Goal: Information Seeking & Learning: Learn about a topic

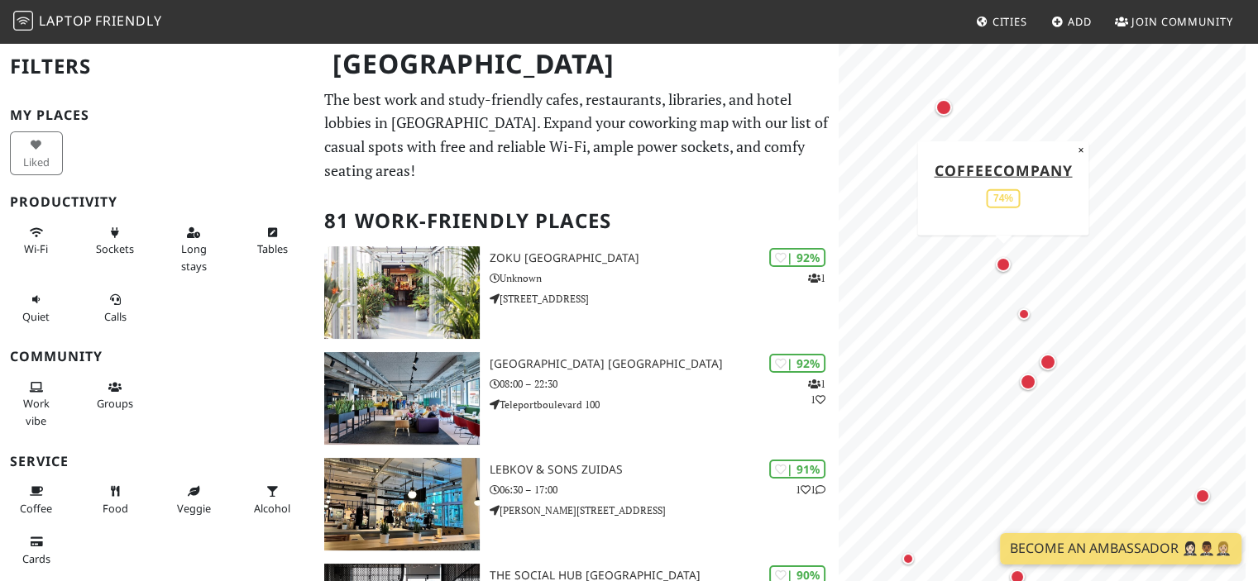
click at [1009, 264] on div "Map marker" at bounding box center [1003, 264] width 15 height 15
click at [1017, 219] on div "Map marker" at bounding box center [1017, 214] width 12 height 12
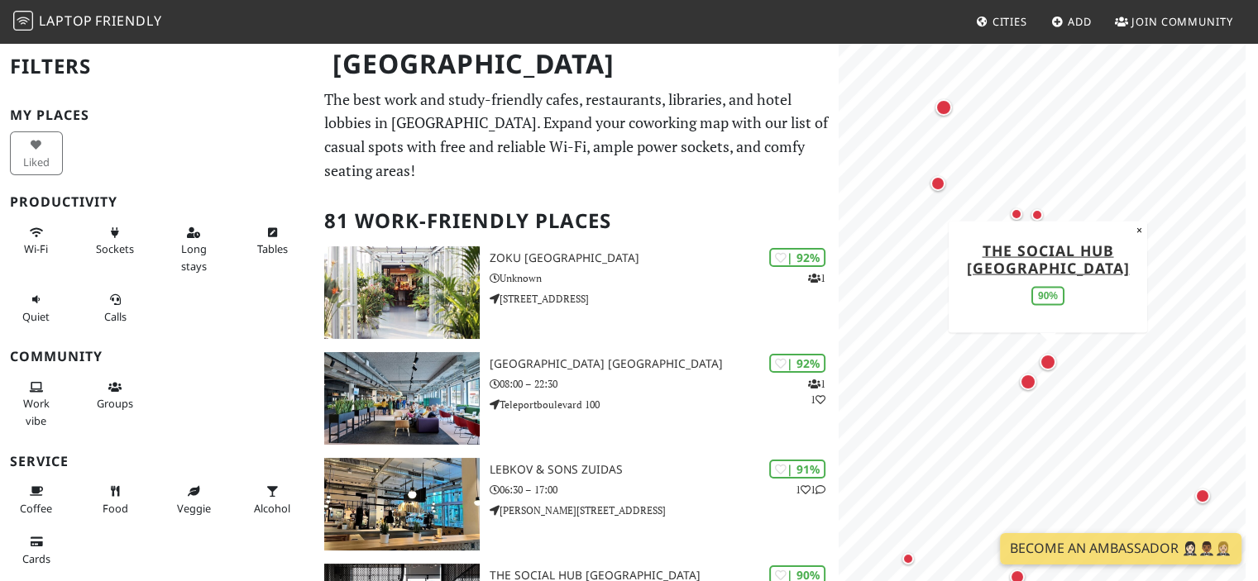
click at [1054, 362] on div "Map marker" at bounding box center [1048, 362] width 17 height 17
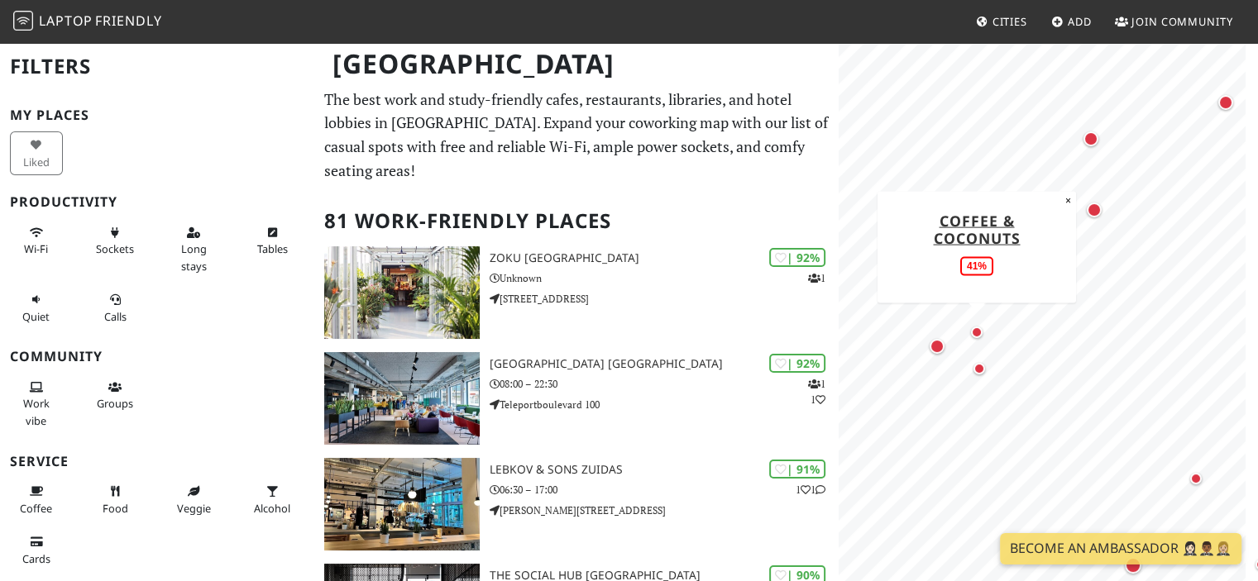
click at [985, 328] on div "Map marker" at bounding box center [977, 333] width 20 height 20
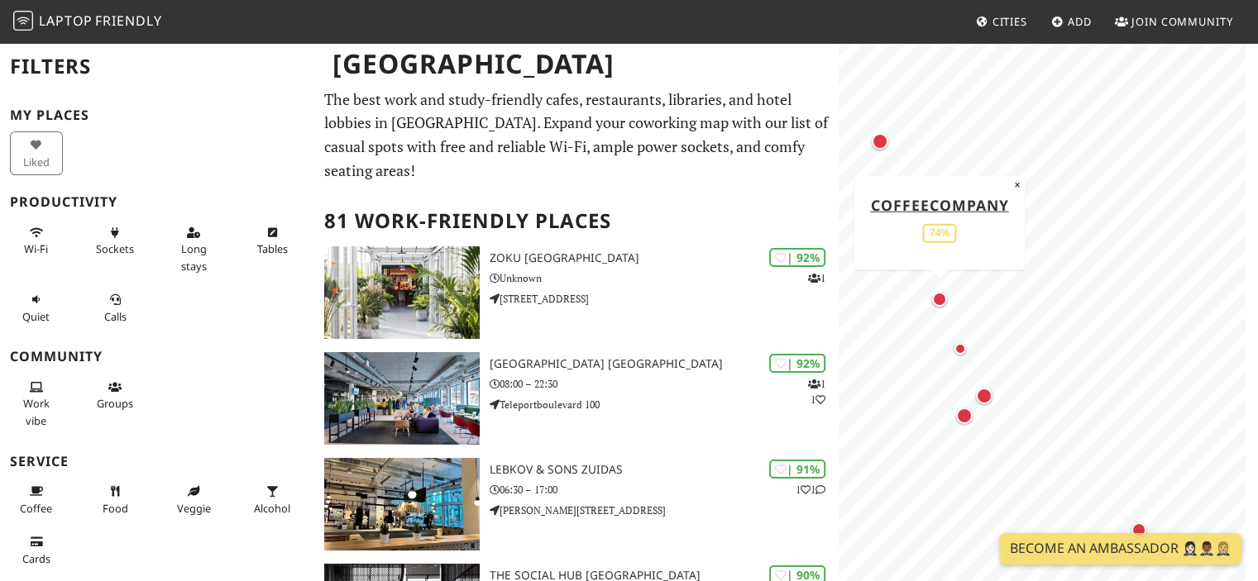
click at [939, 306] on div "Map marker" at bounding box center [939, 299] width 15 height 15
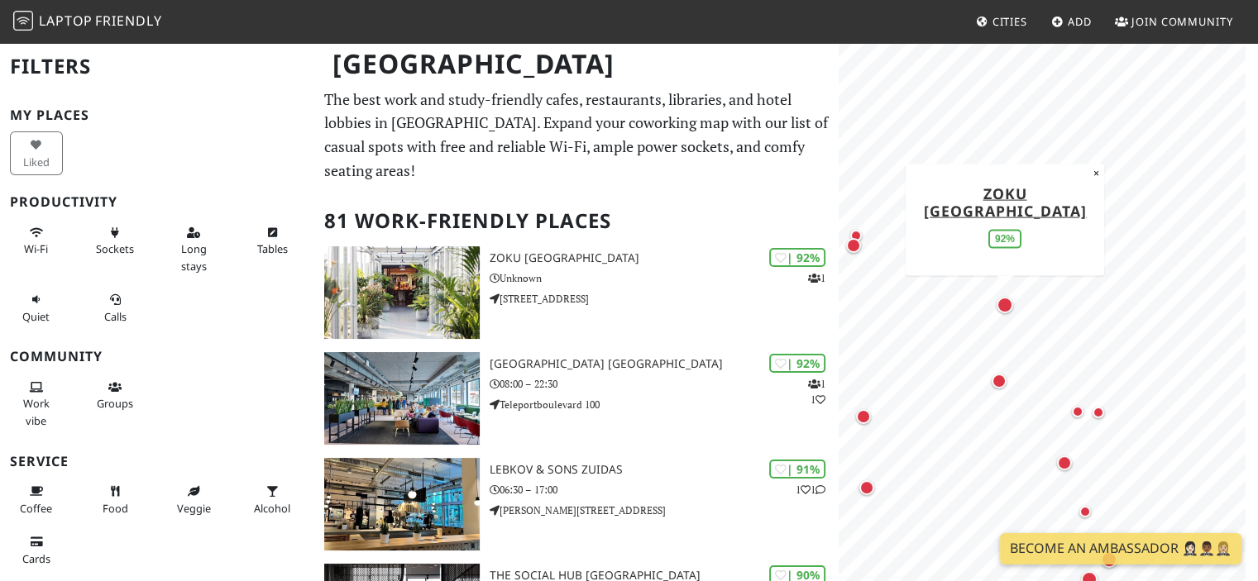
click at [997, 307] on div "Map marker" at bounding box center [1005, 305] width 17 height 17
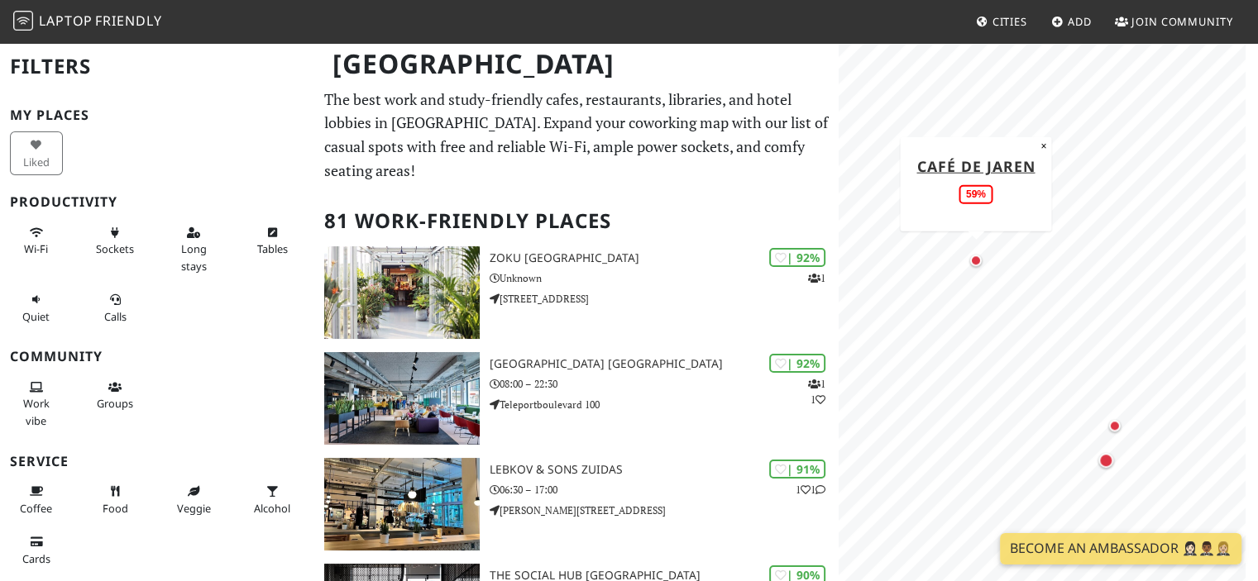
click at [979, 254] on div "Map marker" at bounding box center [976, 261] width 20 height 20
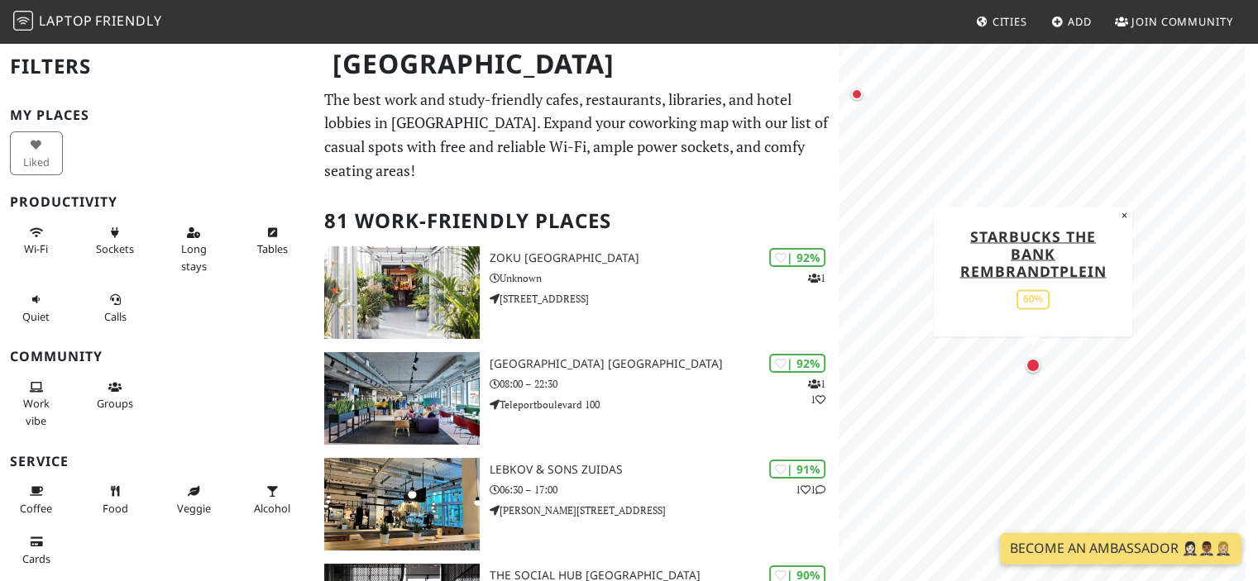
click at [1035, 358] on div "Map marker" at bounding box center [1033, 365] width 15 height 15
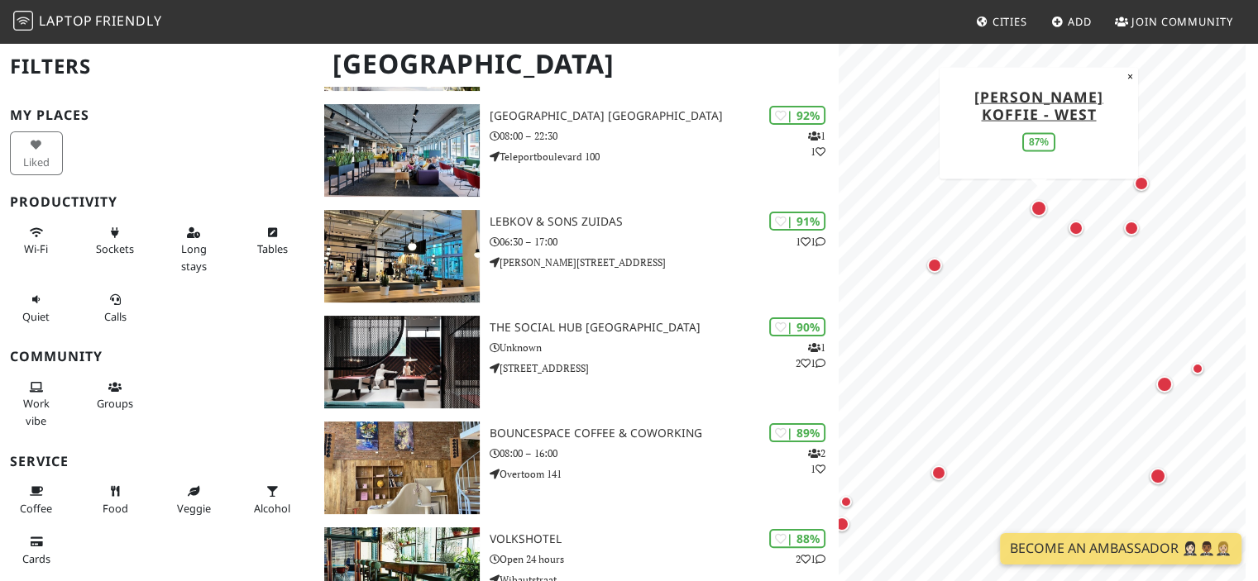
click at [1037, 215] on div "Map marker" at bounding box center [1038, 208] width 17 height 17
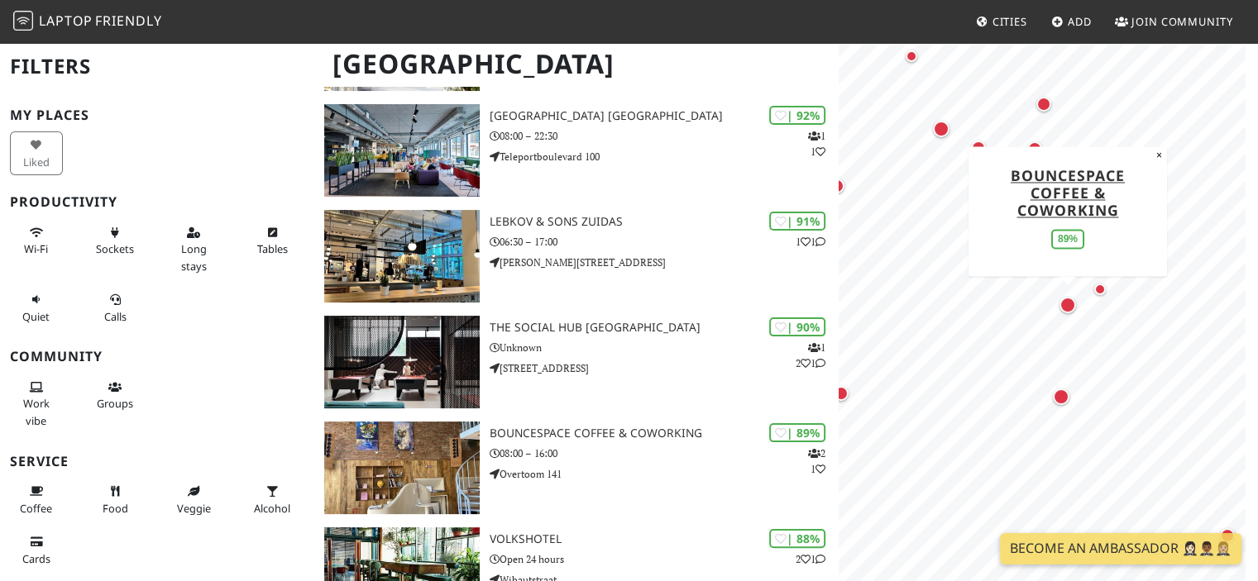
click at [1061, 297] on div "Map marker" at bounding box center [1067, 305] width 23 height 23
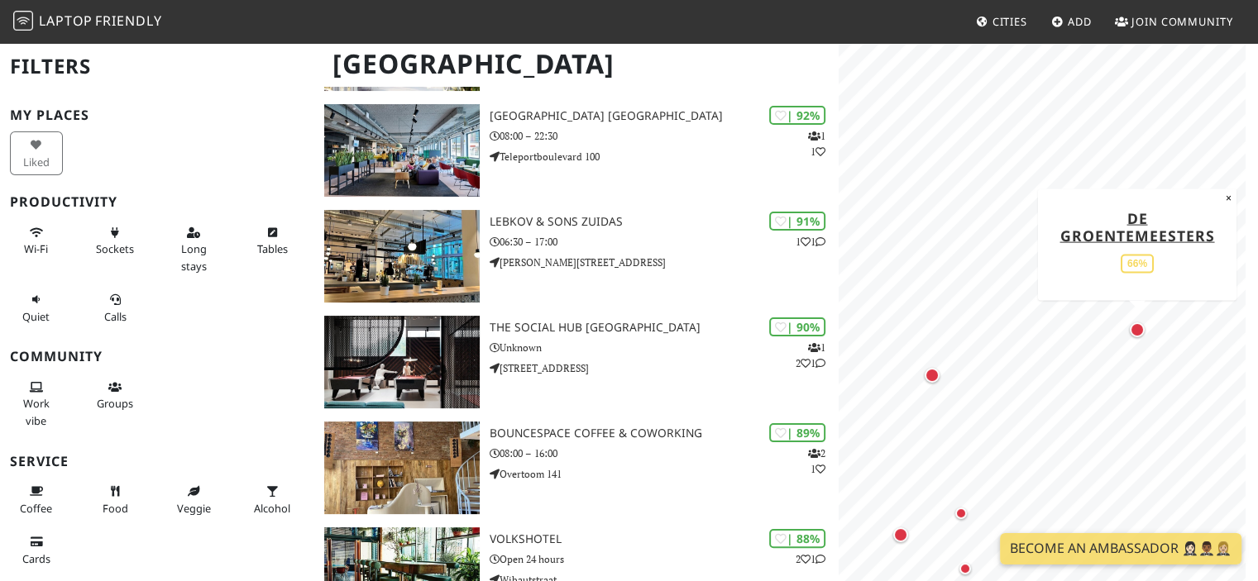
click at [1145, 332] on div "Map marker" at bounding box center [1137, 330] width 22 height 22
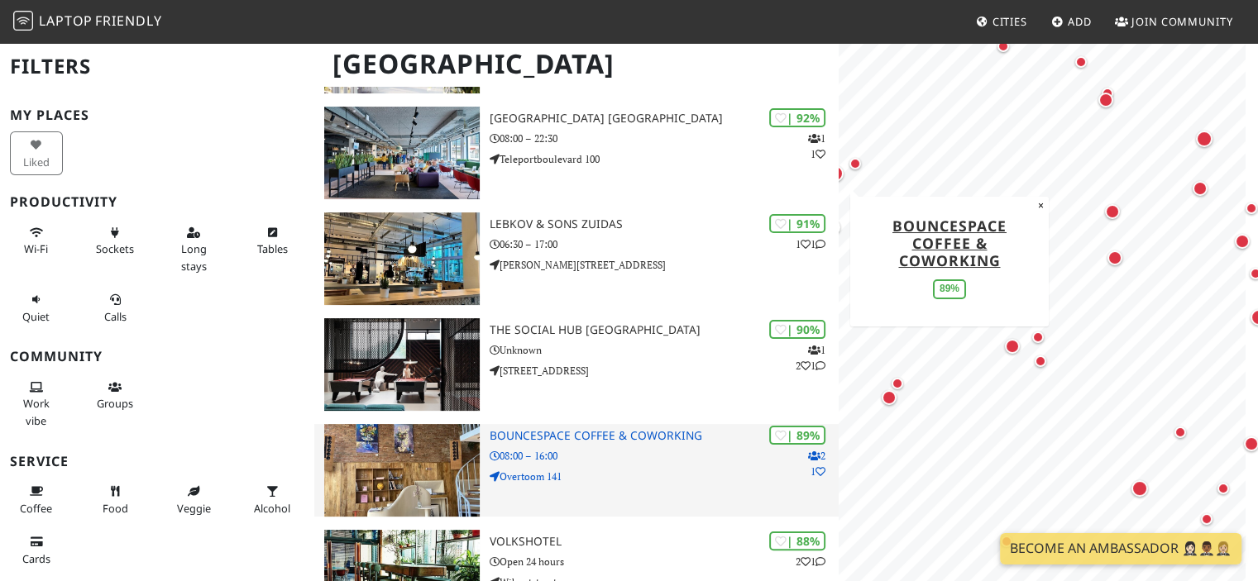
scroll to position [331, 0]
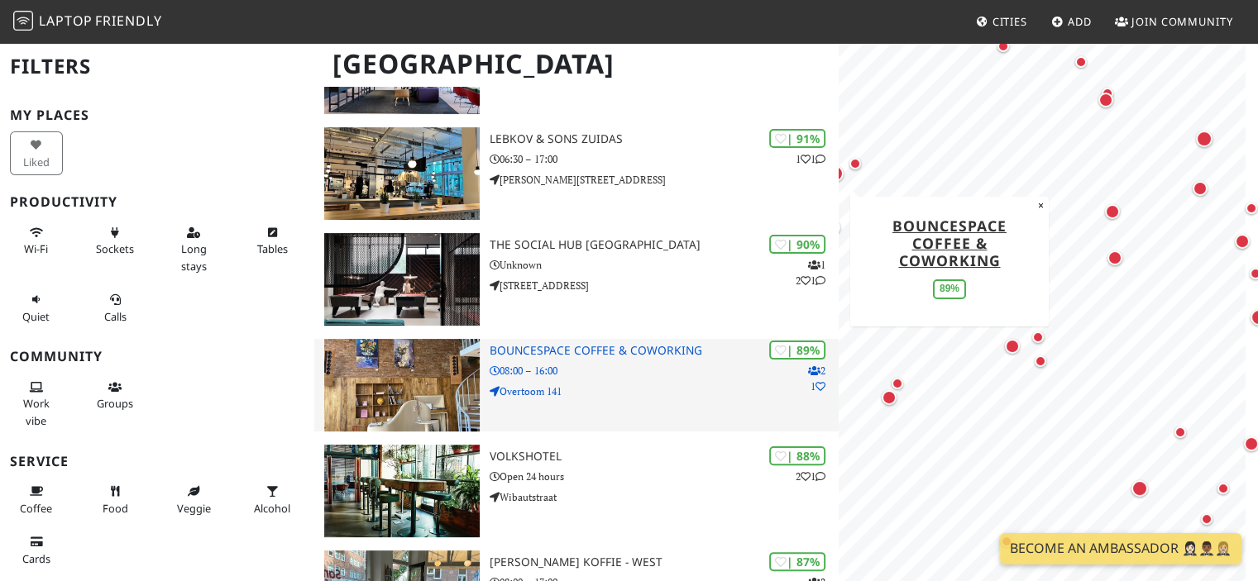
click at [645, 370] on p "08:00 – 16:00" at bounding box center [665, 371] width 350 height 16
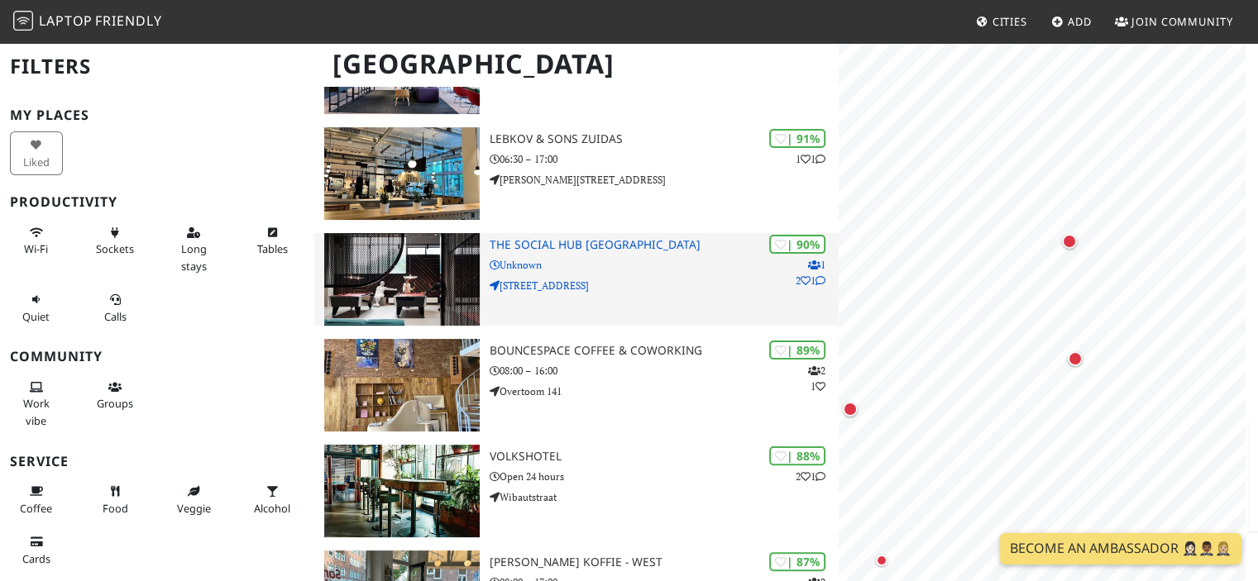
scroll to position [0, 0]
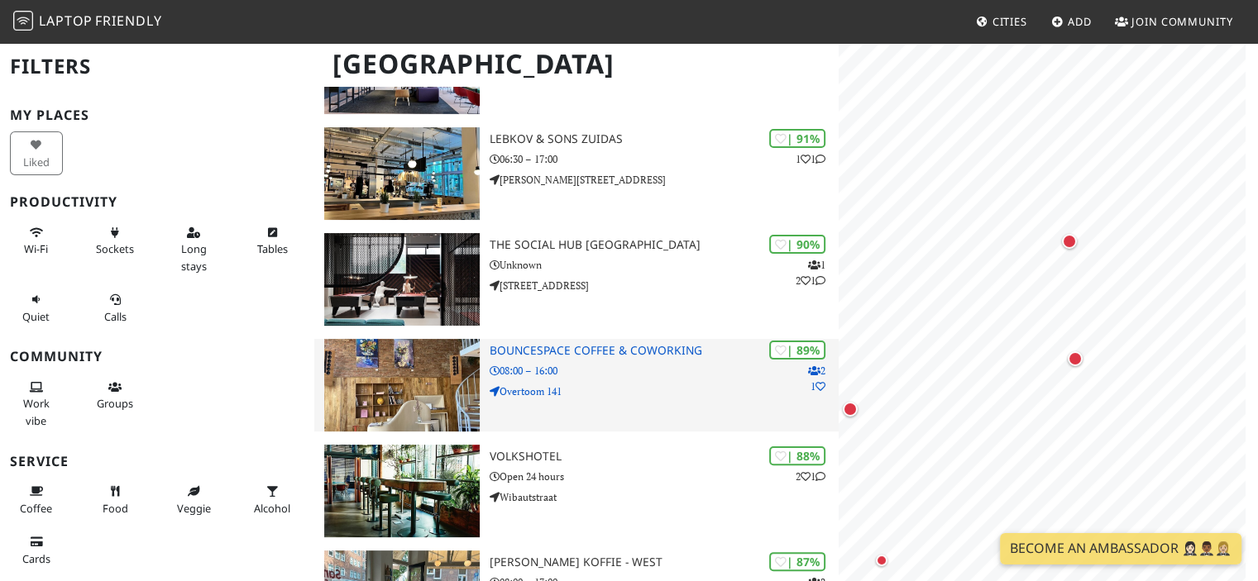
click at [629, 386] on p "Overtoom 141" at bounding box center [665, 392] width 350 height 16
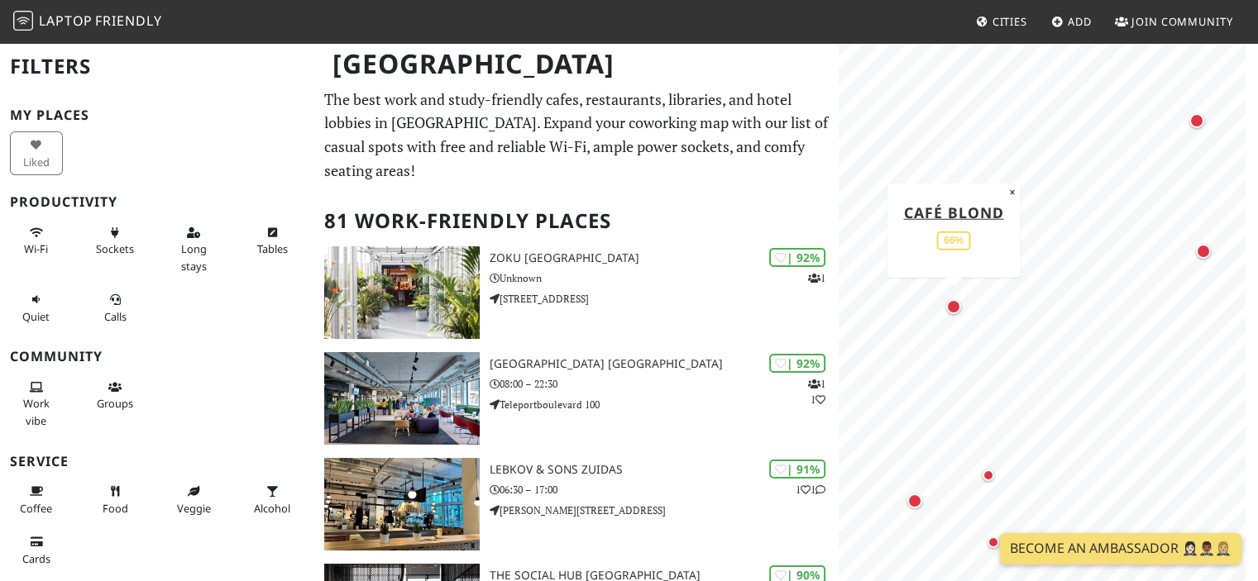
click at [956, 313] on div "Map marker" at bounding box center [953, 306] width 15 height 15
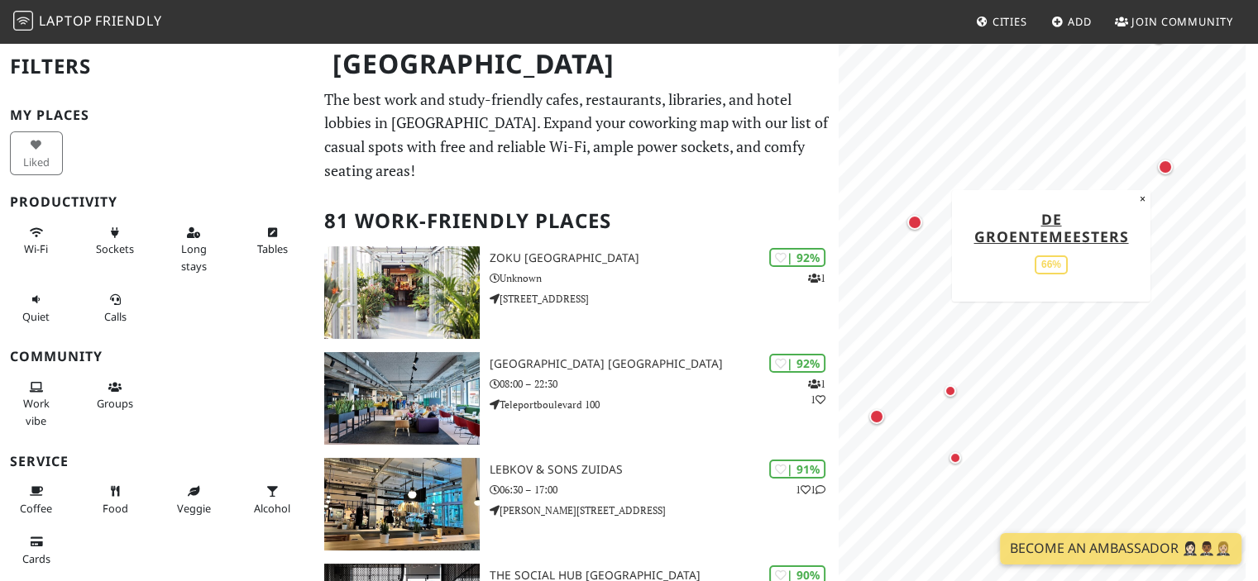
click at [1164, 171] on div "Map marker" at bounding box center [1165, 167] width 15 height 15
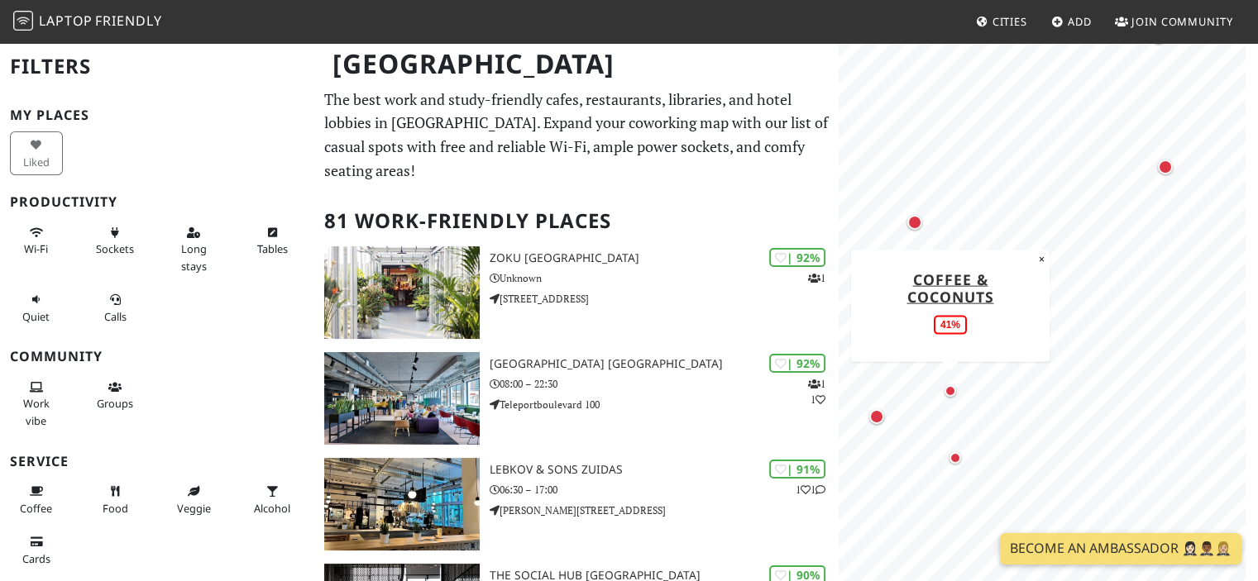
click at [944, 394] on div "Map marker" at bounding box center [950, 391] width 20 height 20
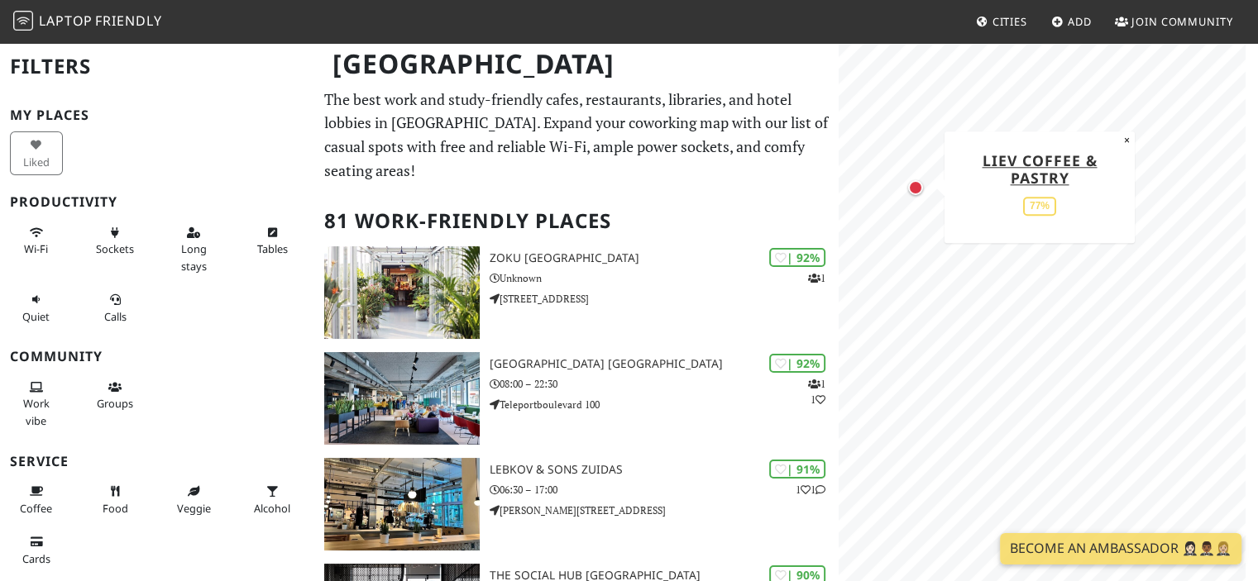
click at [911, 184] on div "Map marker" at bounding box center [915, 187] width 15 height 15
click at [1009, 218] on div "Map marker" at bounding box center [1010, 210] width 20 height 20
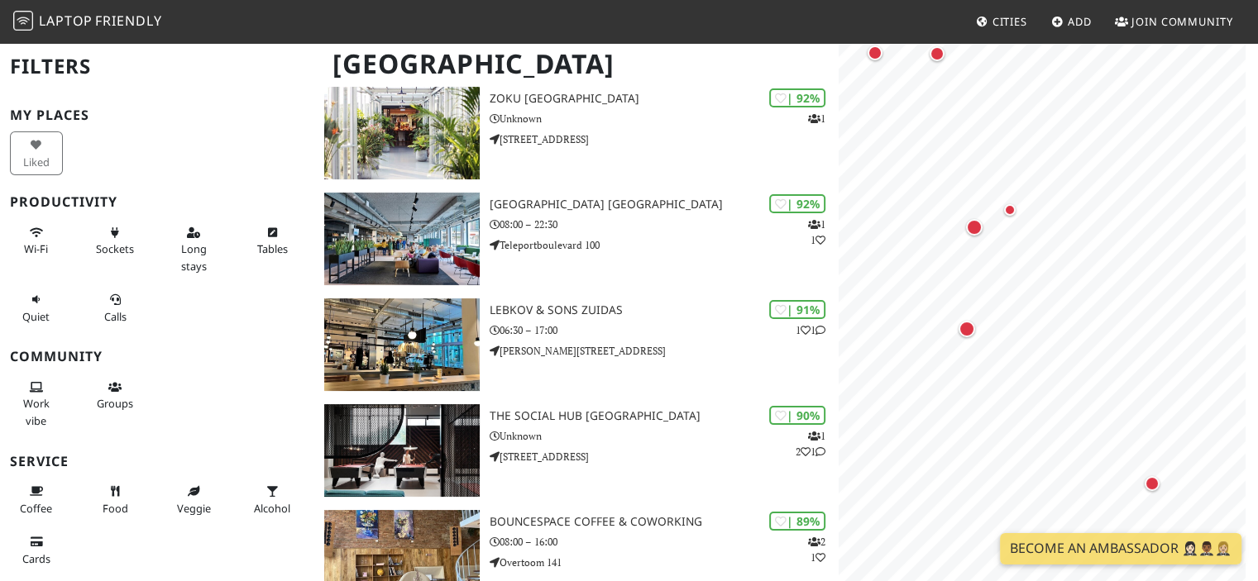
scroll to position [248, 0]
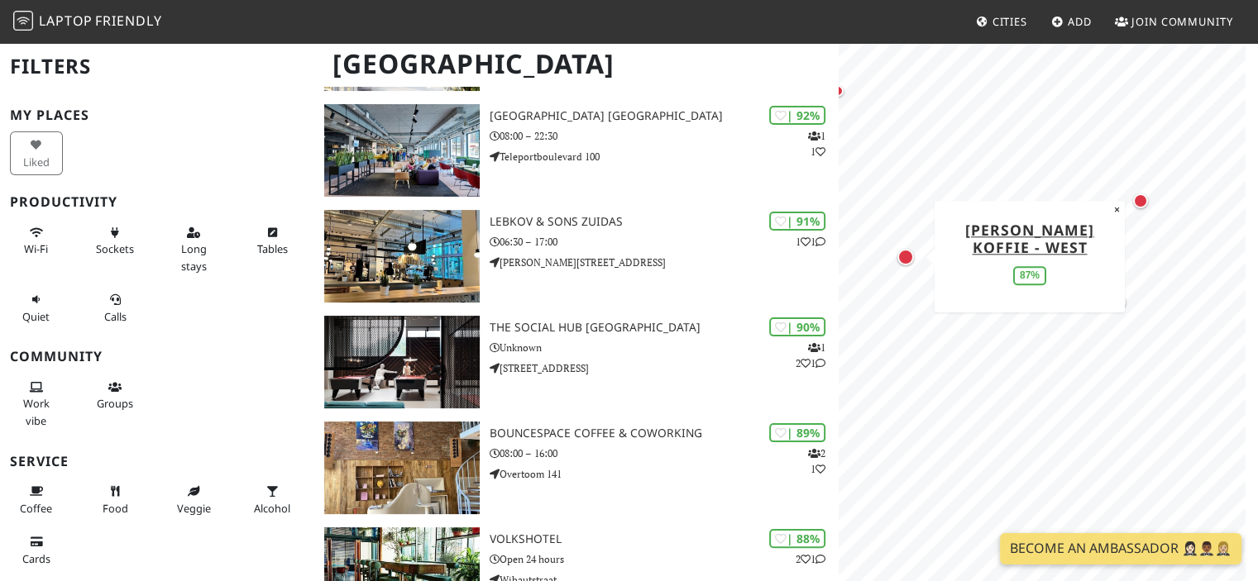
click at [905, 259] on div "Map marker" at bounding box center [905, 257] width 17 height 17
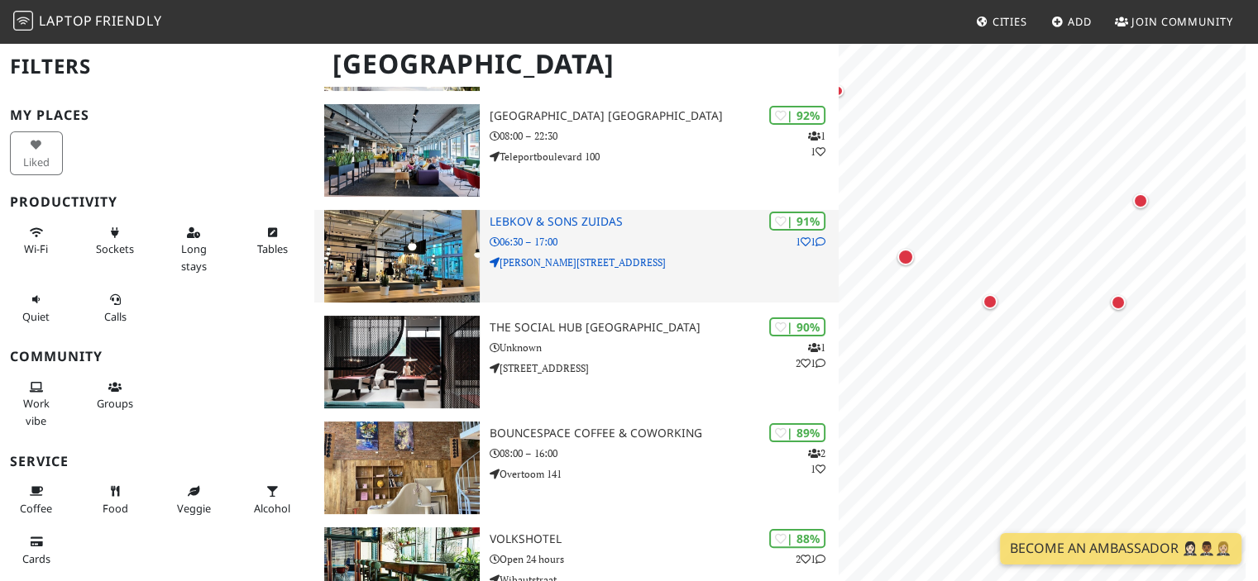
scroll to position [0, 0]
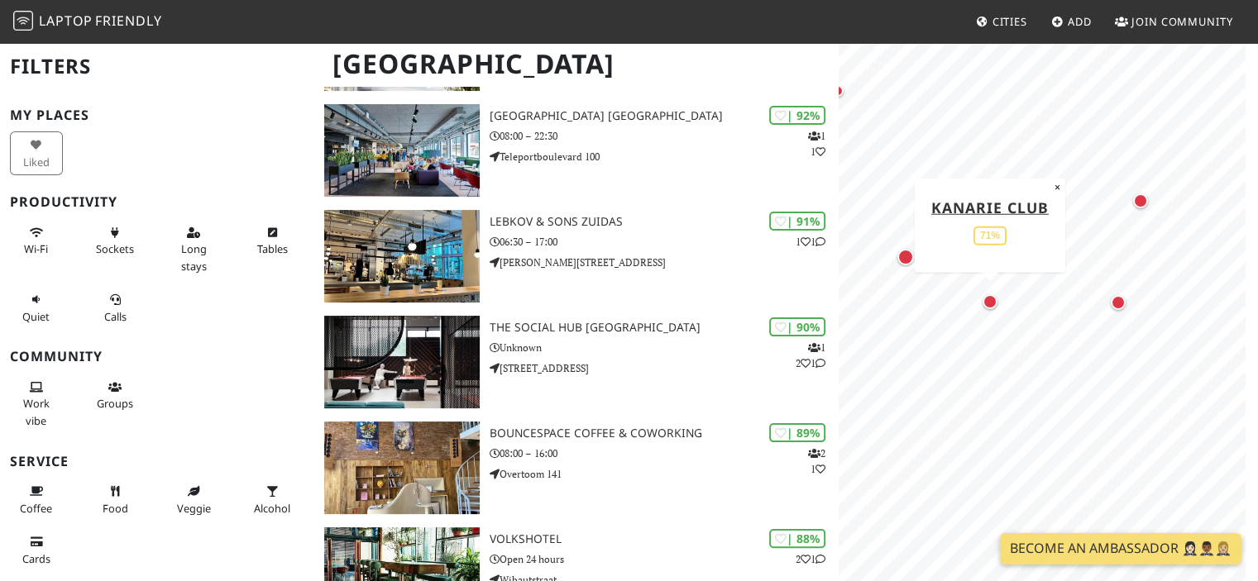
click at [987, 306] on div "Map marker" at bounding box center [990, 301] width 15 height 15
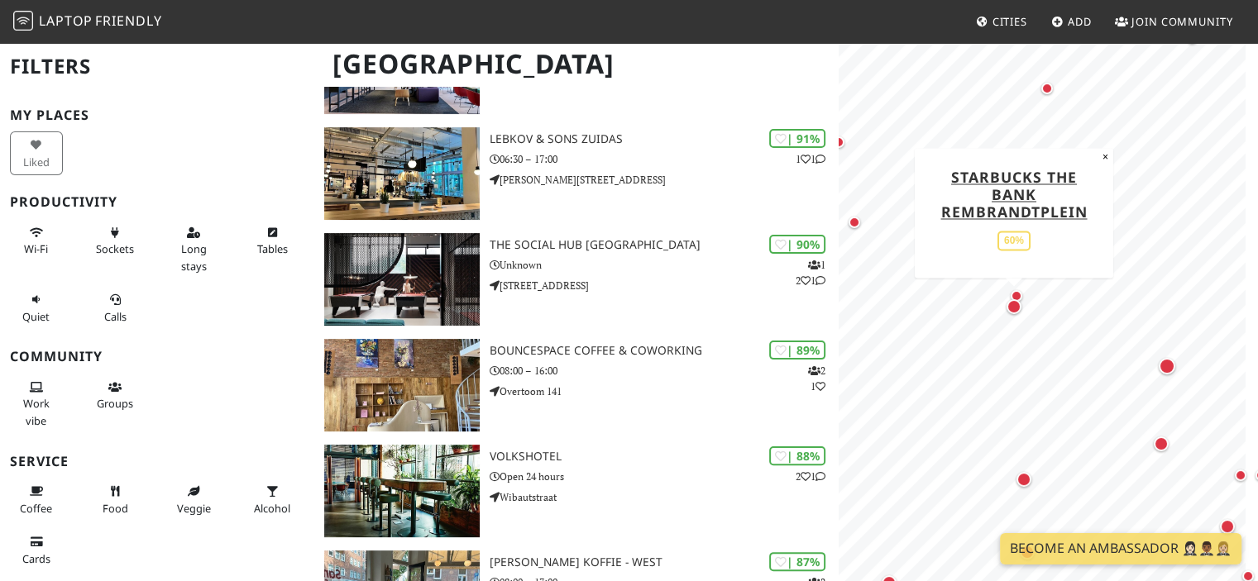
click at [1014, 312] on div "Map marker" at bounding box center [1014, 306] width 15 height 15
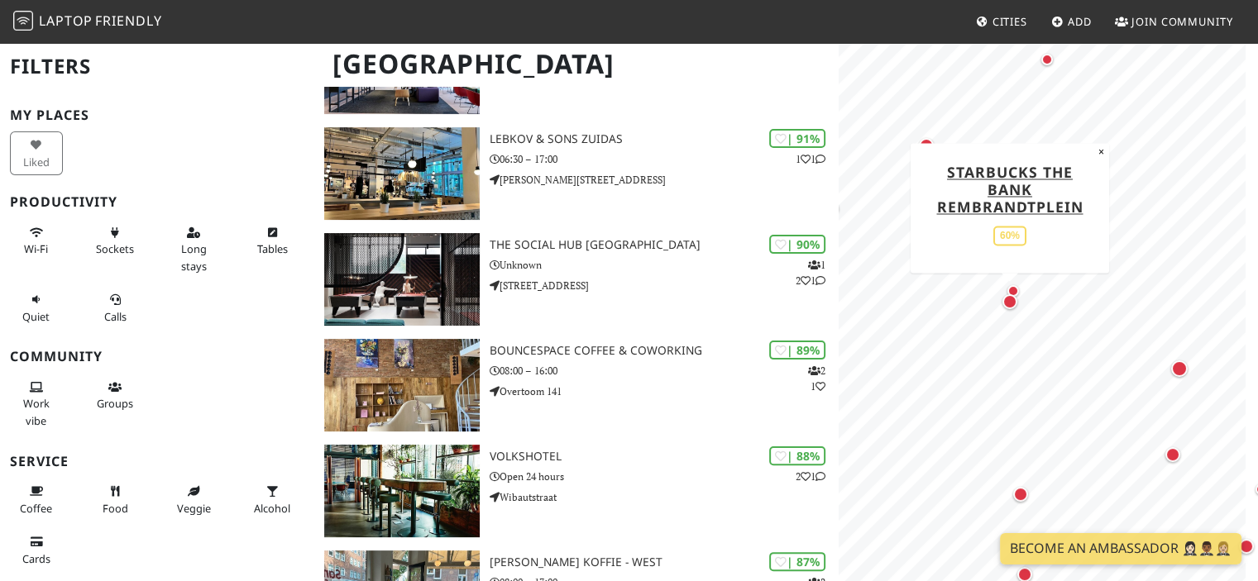
click at [1006, 298] on div "Map marker" at bounding box center [1009, 301] width 15 height 15
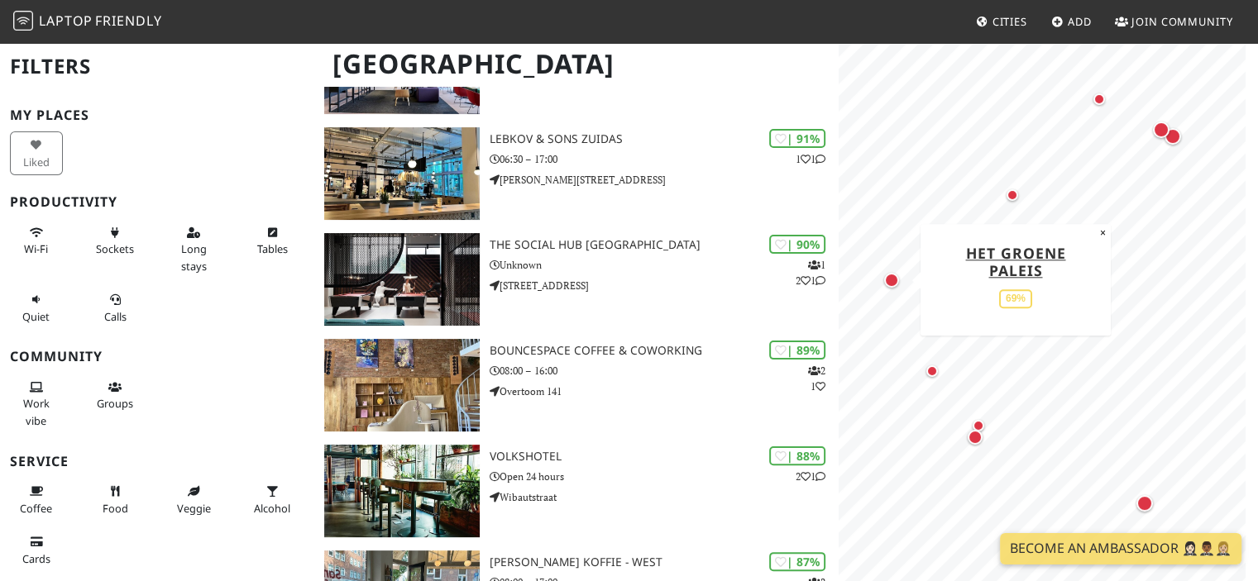
click at [887, 280] on div "Map marker" at bounding box center [891, 280] width 15 height 15
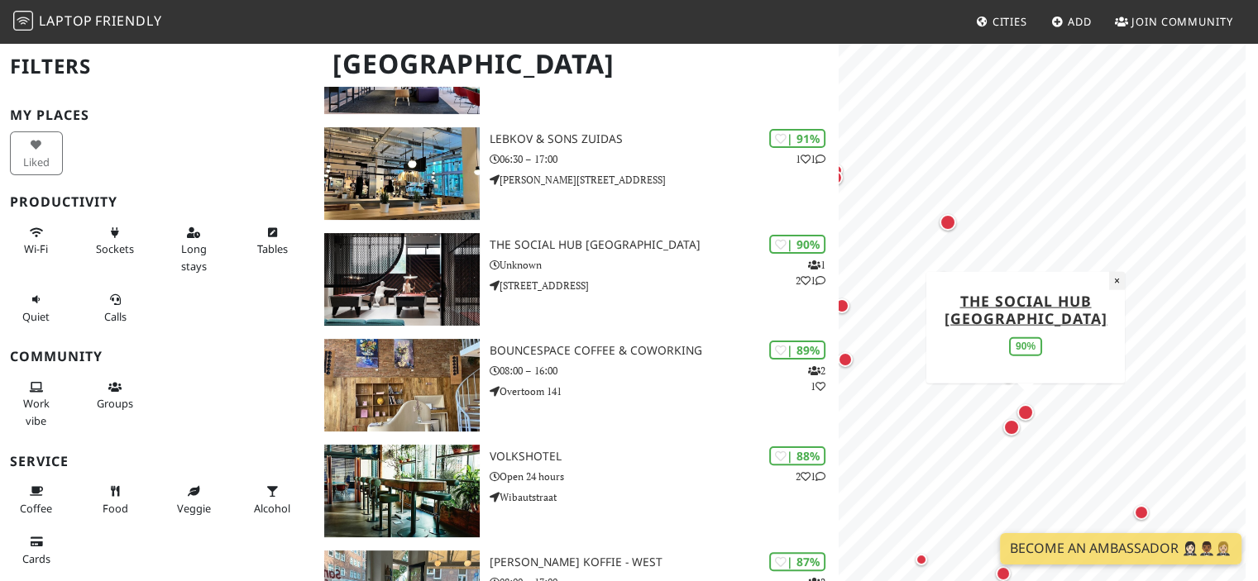
click at [1112, 284] on button "×" at bounding box center [1117, 280] width 16 height 18
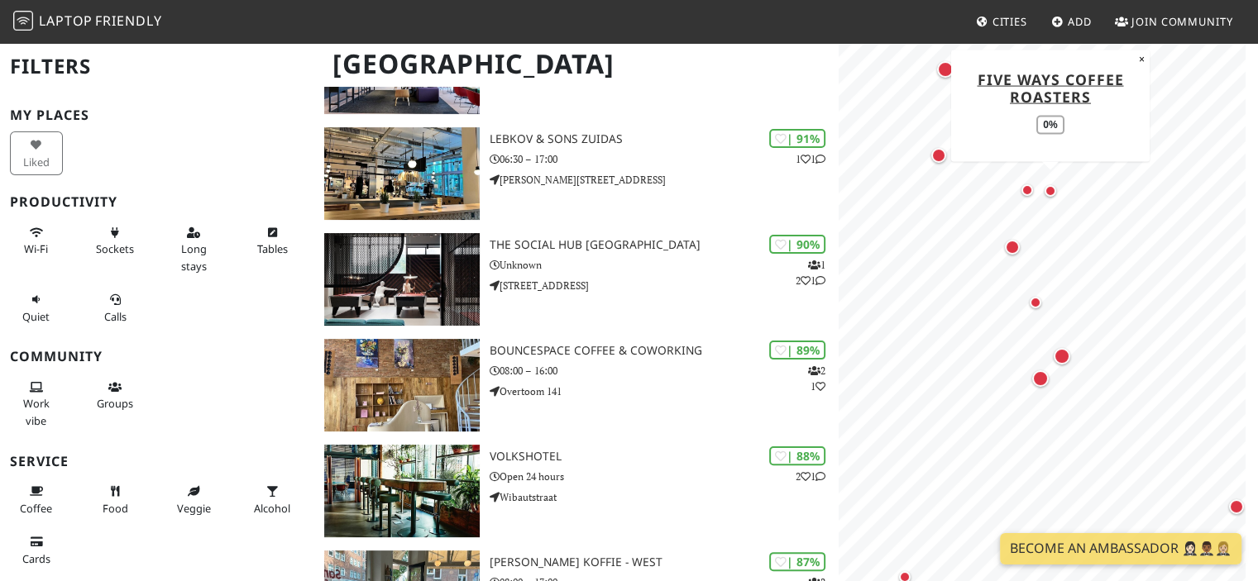
click at [1046, 188] on div "Map marker" at bounding box center [1051, 191] width 12 height 12
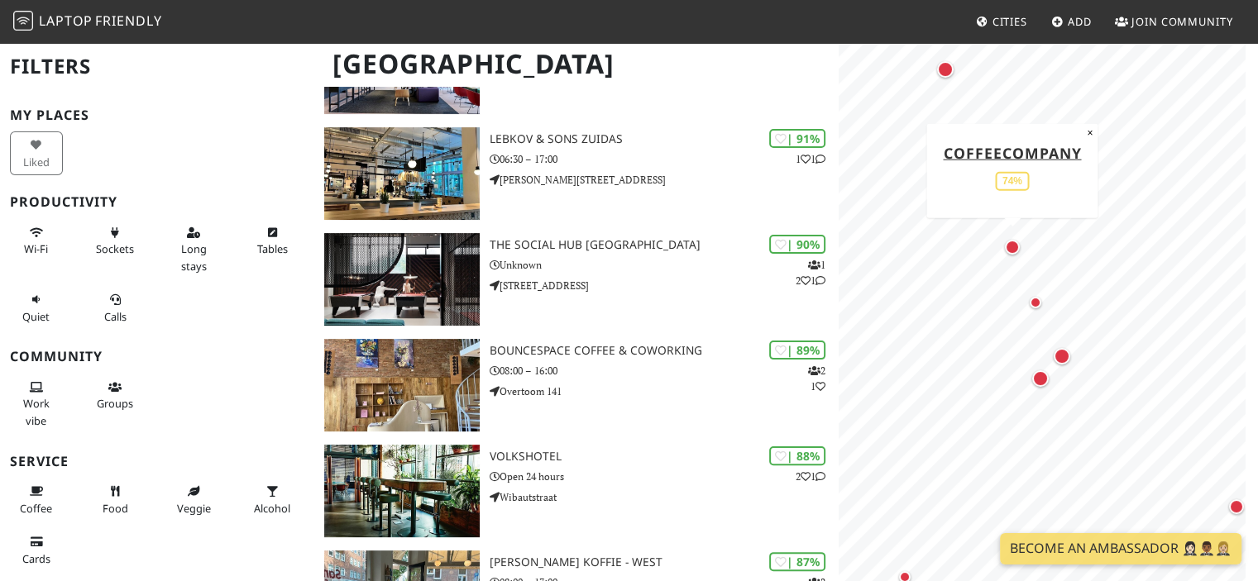
click at [1016, 252] on div "Map marker" at bounding box center [1012, 247] width 15 height 15
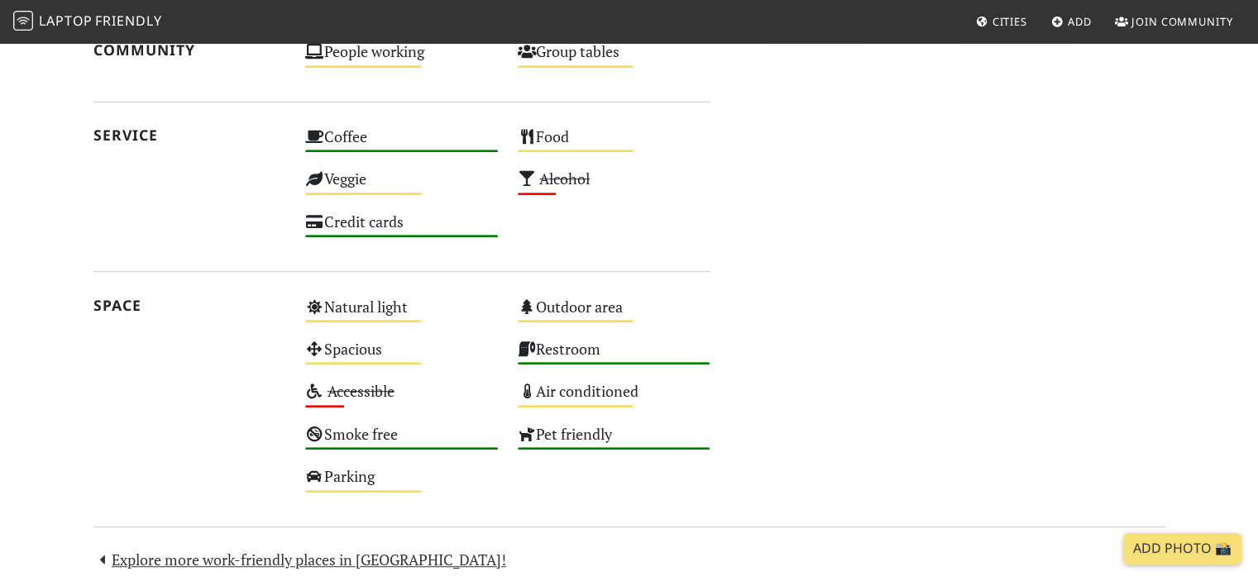
scroll to position [910, 0]
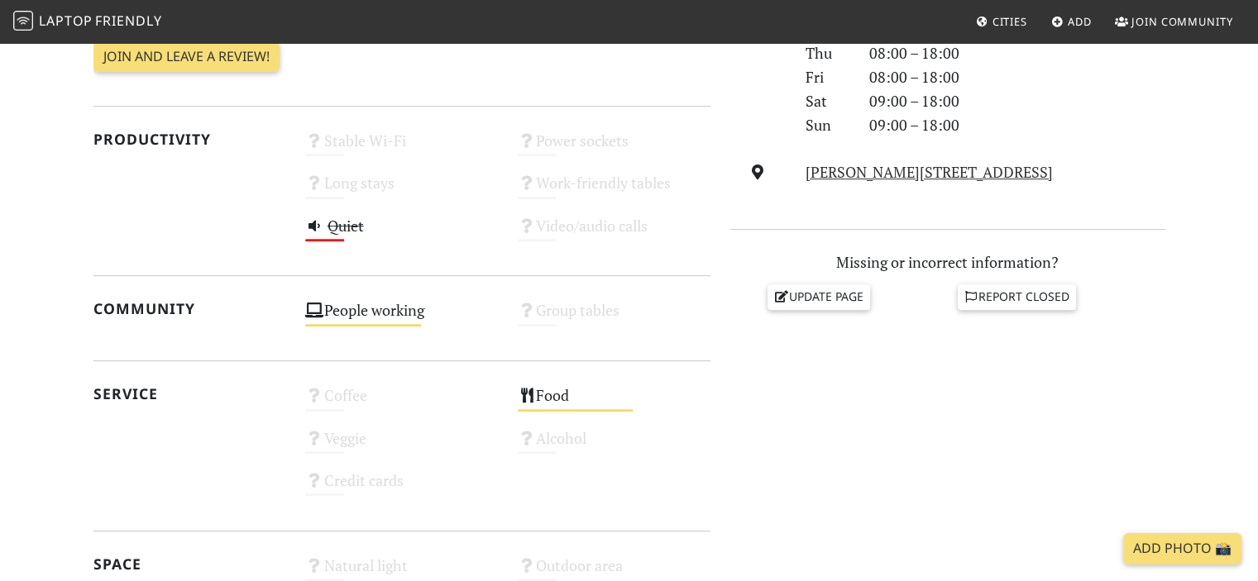
scroll to position [662, 0]
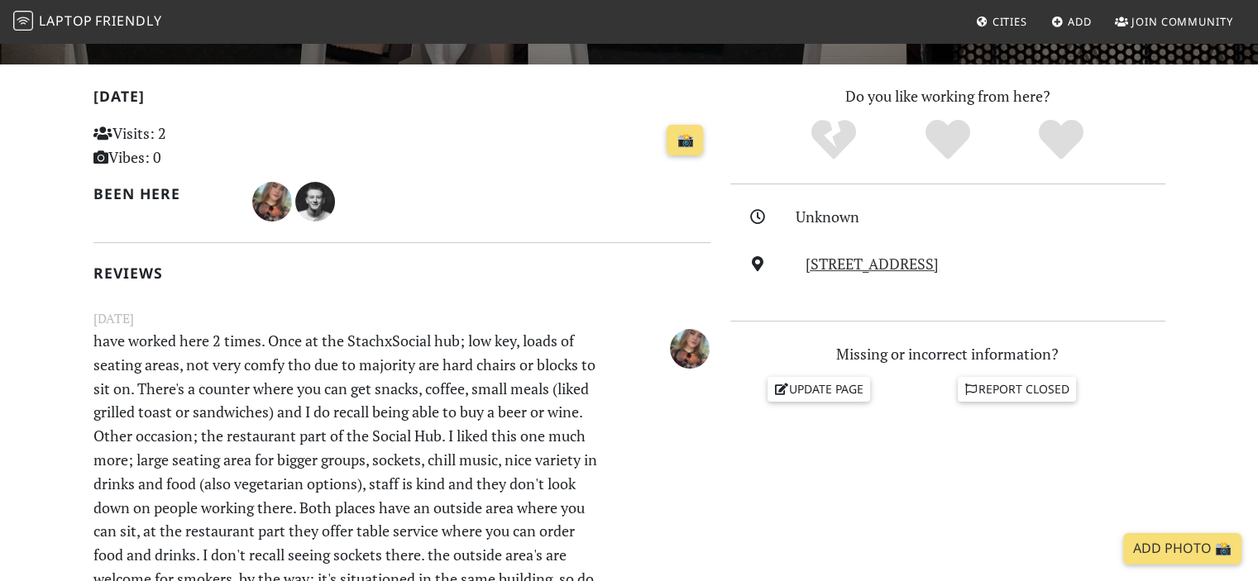
scroll to position [414, 0]
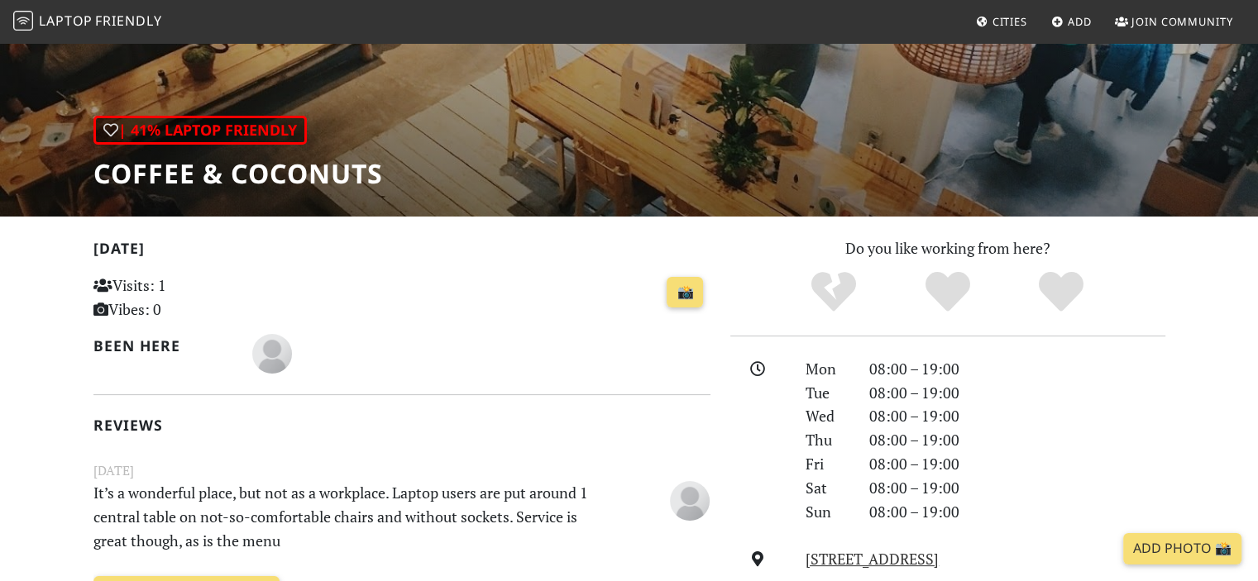
scroll to position [248, 0]
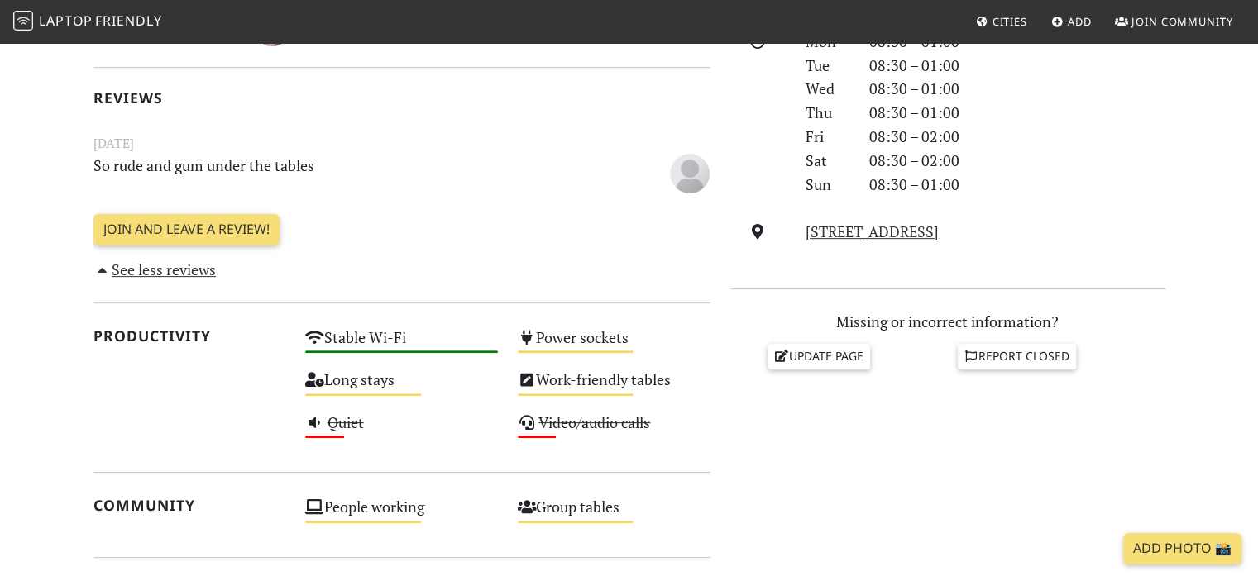
scroll to position [662, 0]
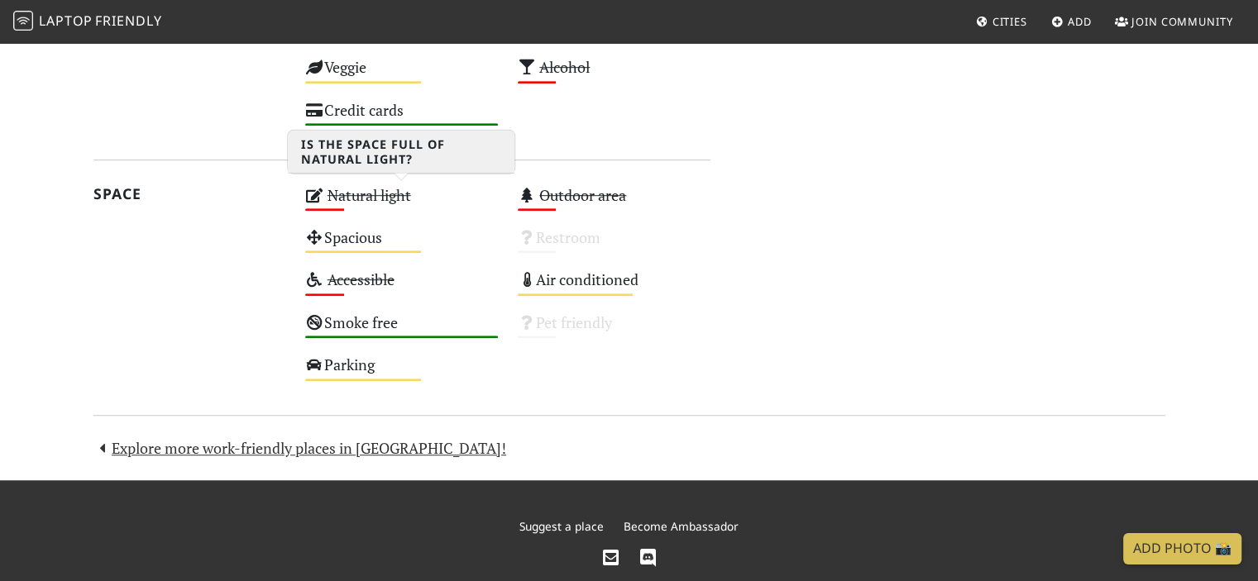
scroll to position [1117, 0]
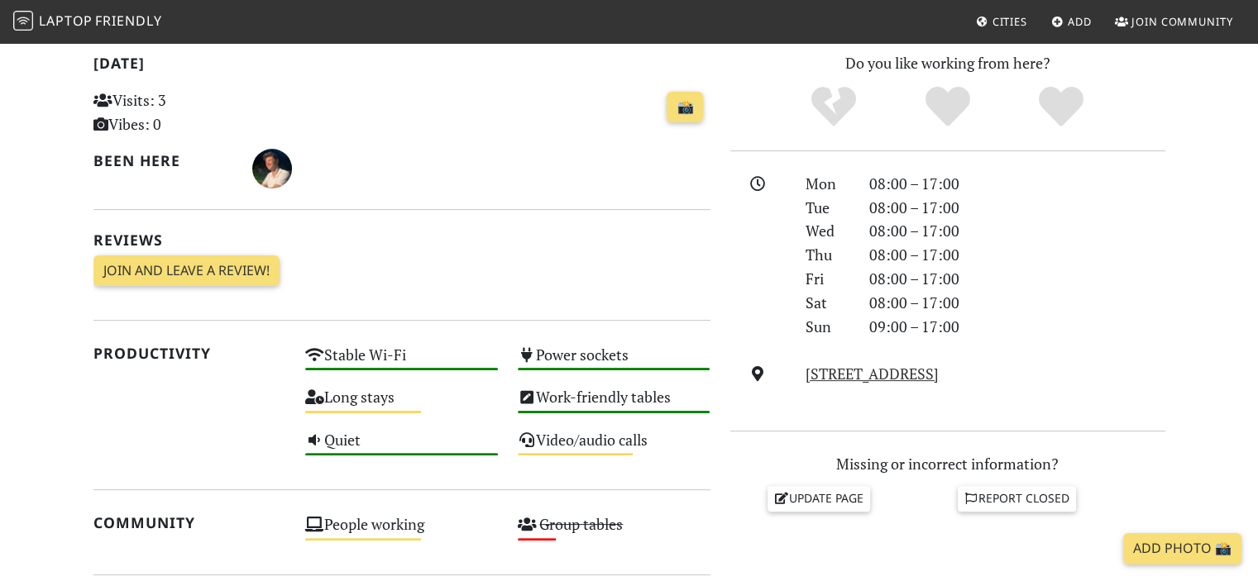
scroll to position [248, 0]
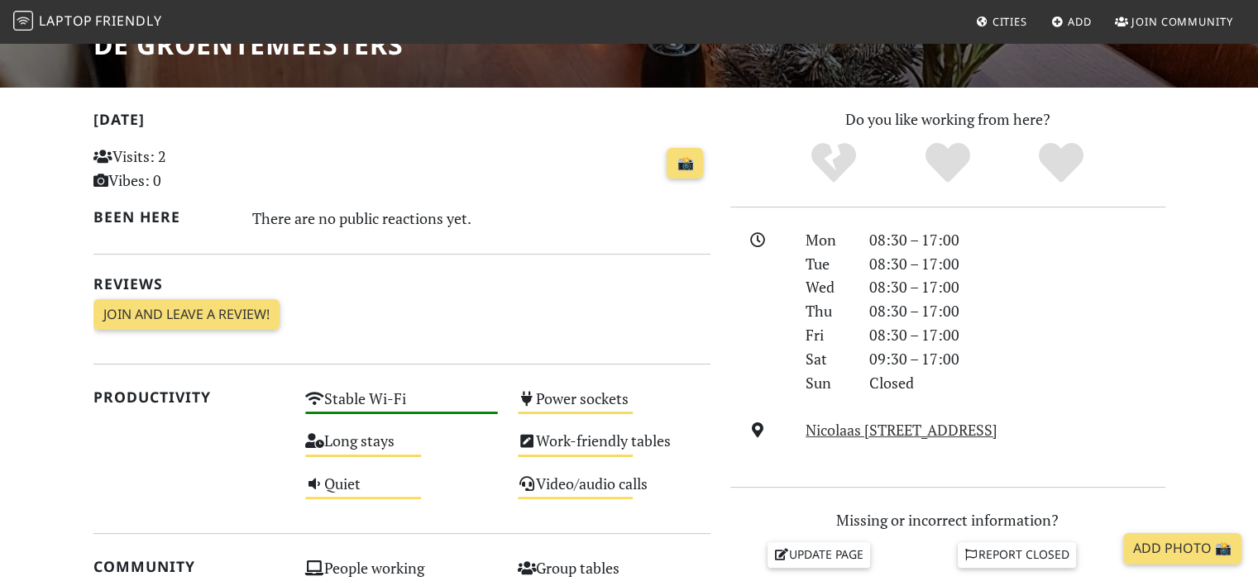
scroll to position [248, 0]
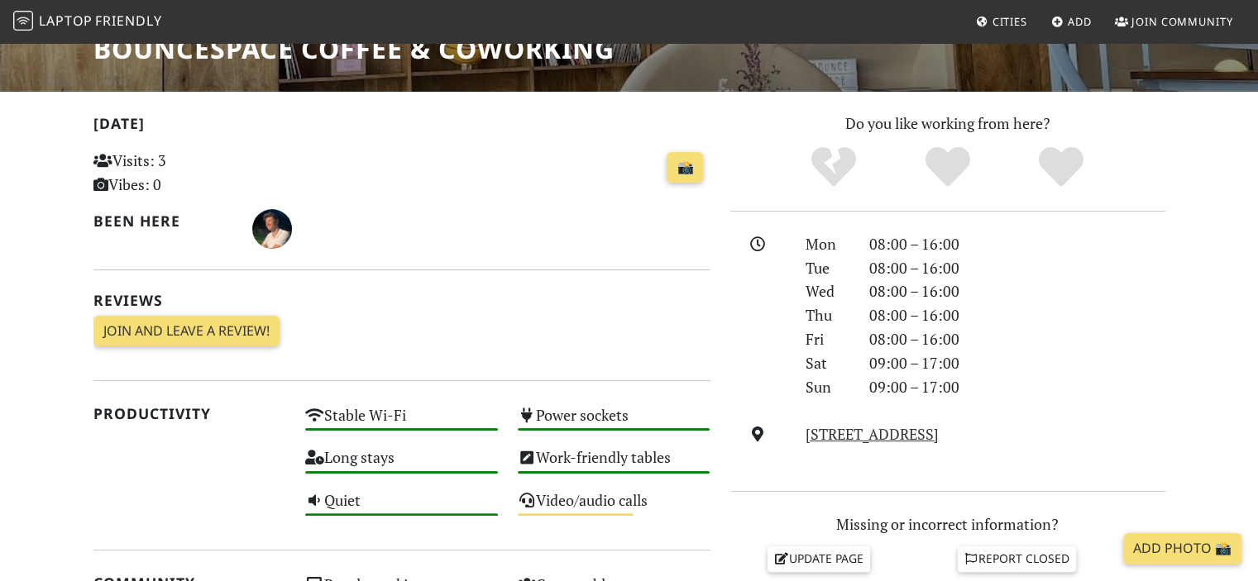
scroll to position [83, 0]
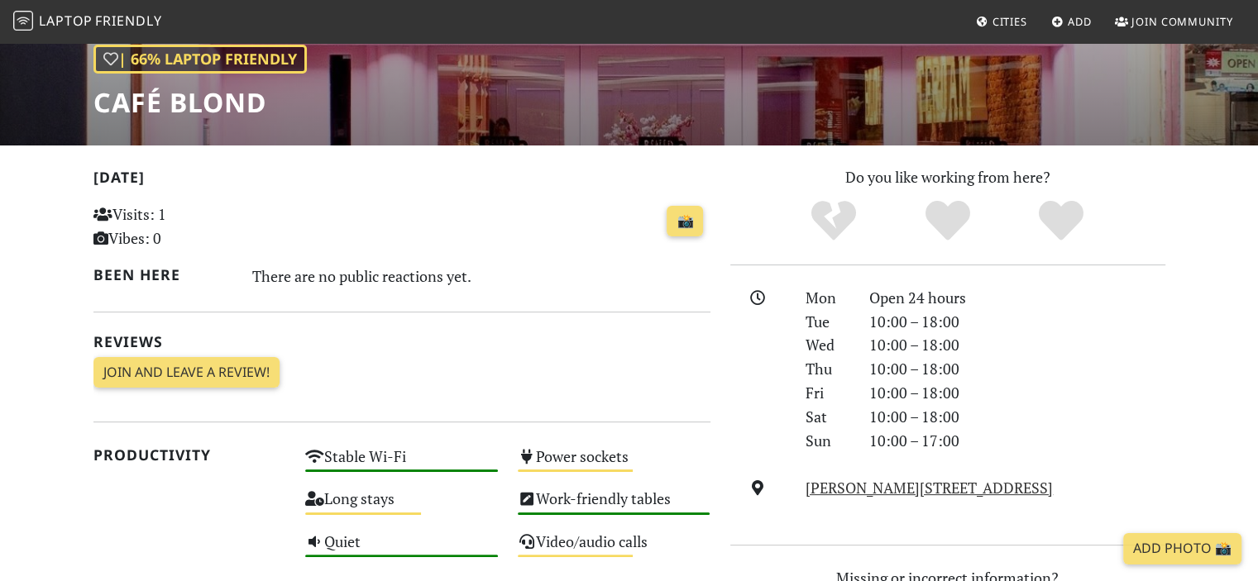
scroll to position [235, 0]
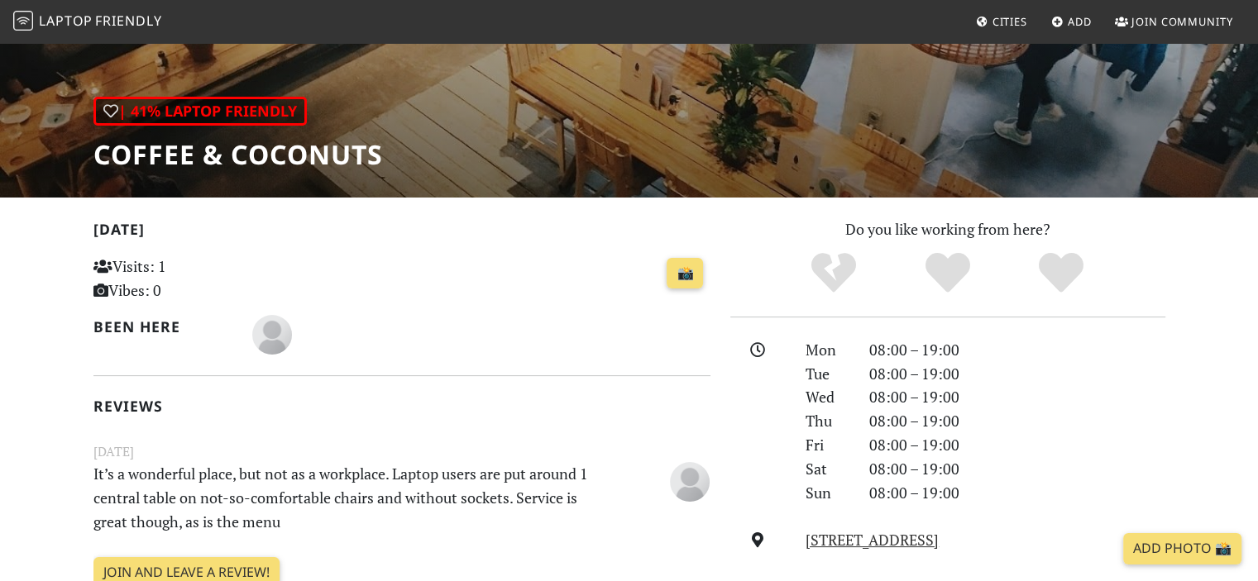
scroll to position [83, 0]
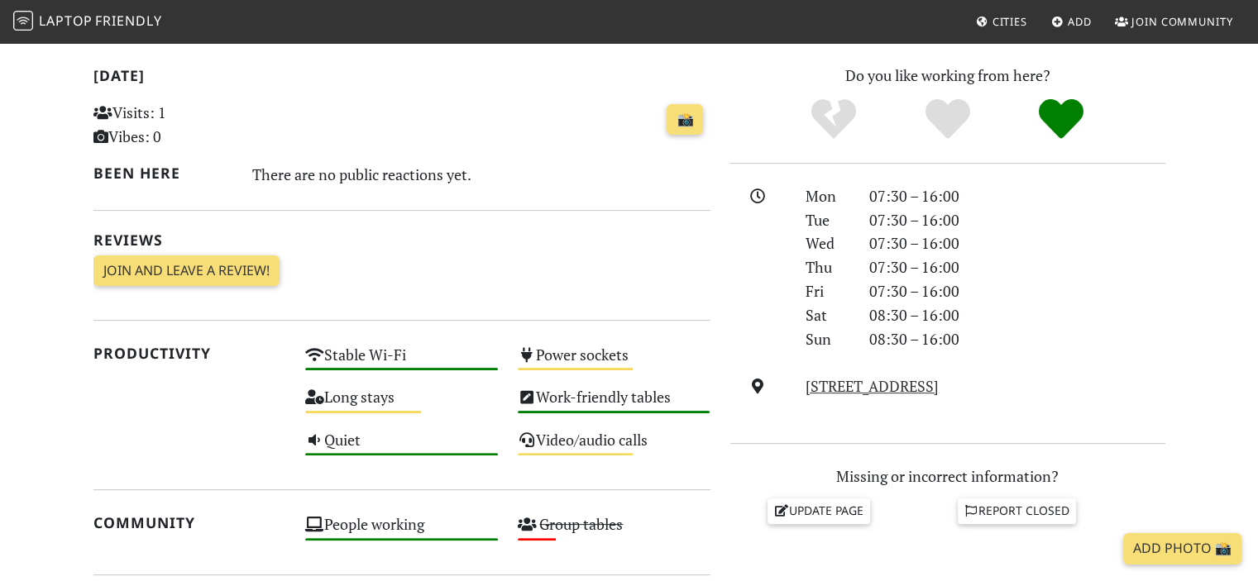
scroll to position [414, 0]
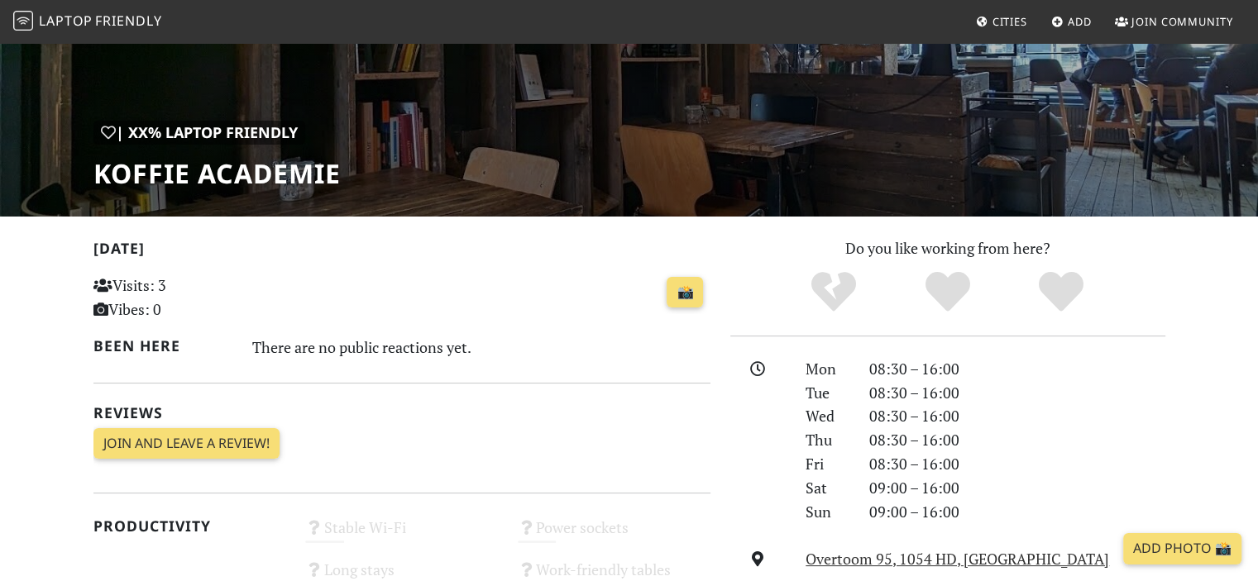
scroll to position [248, 0]
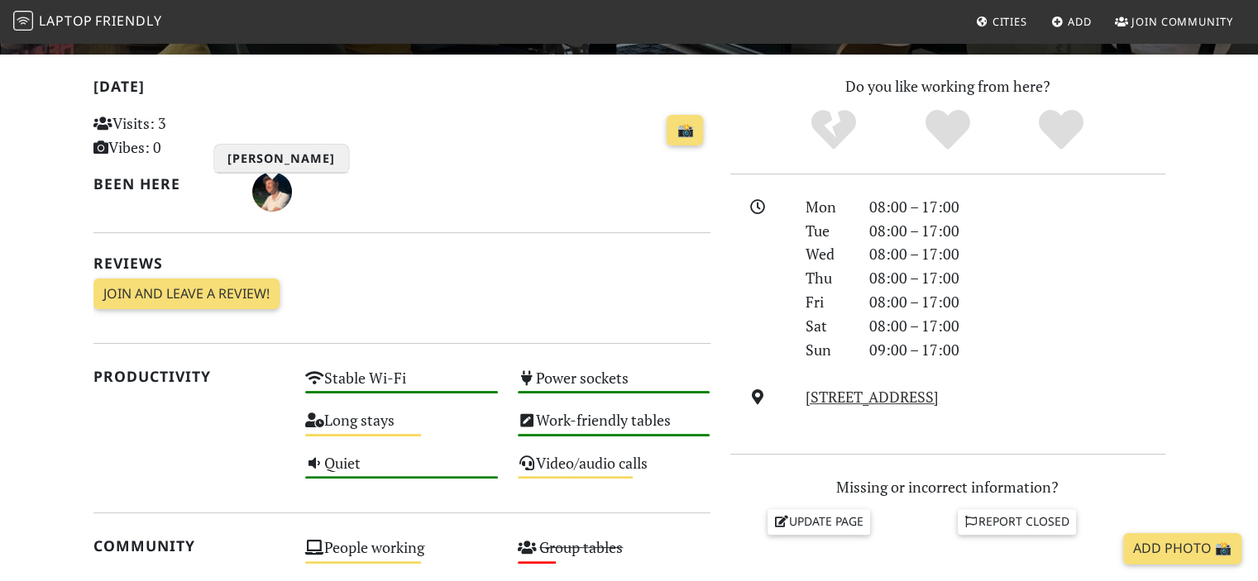
scroll to position [414, 0]
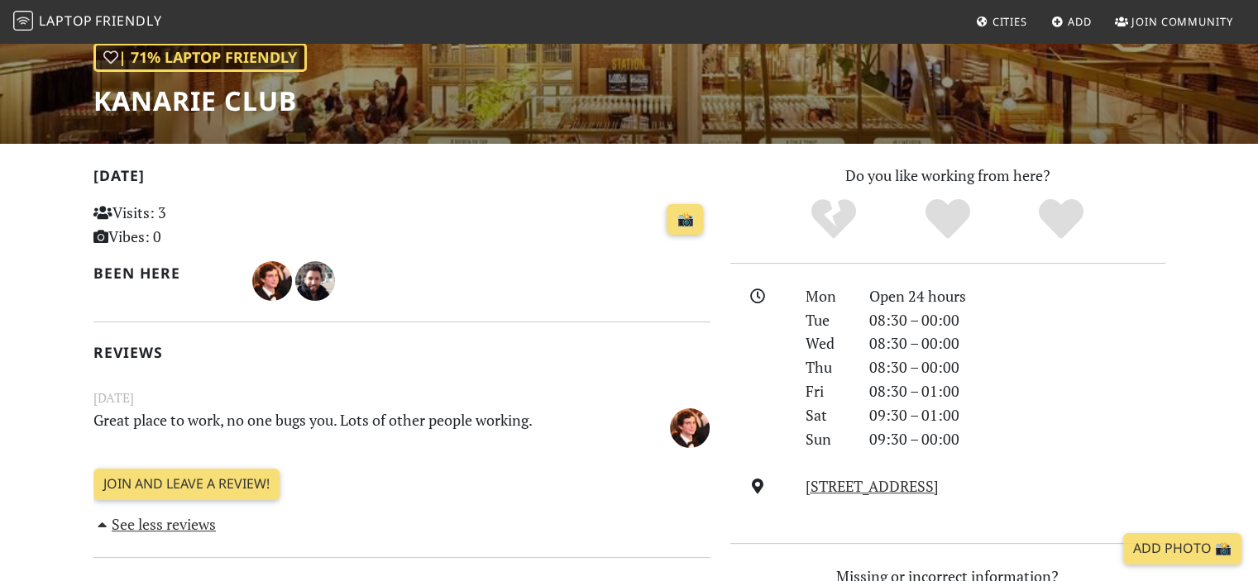
scroll to position [331, 0]
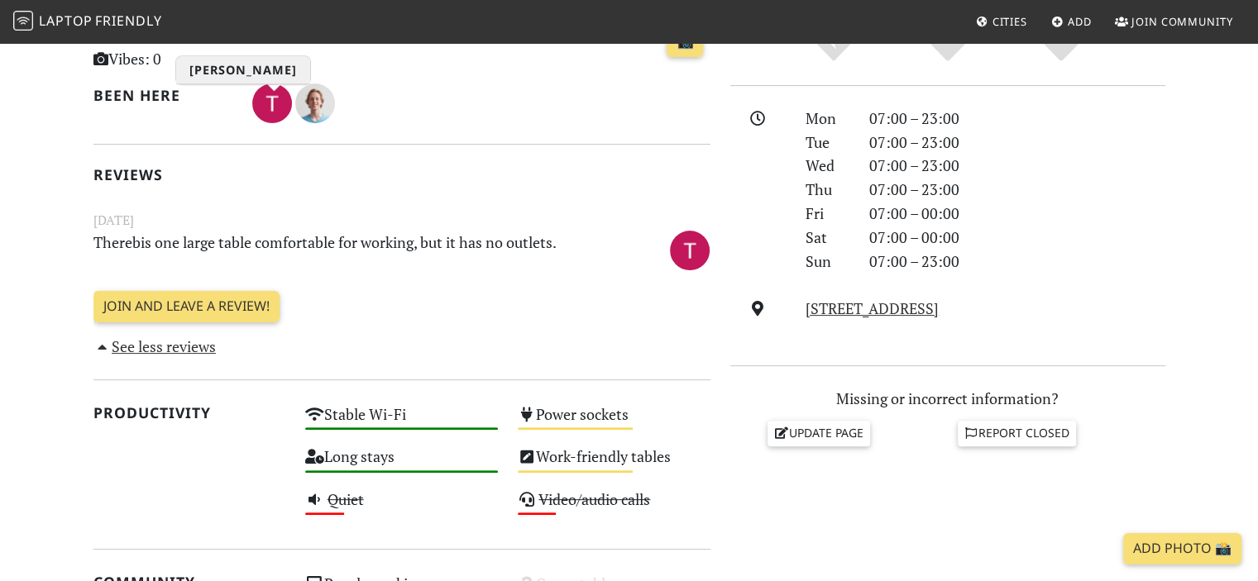
scroll to position [496, 0]
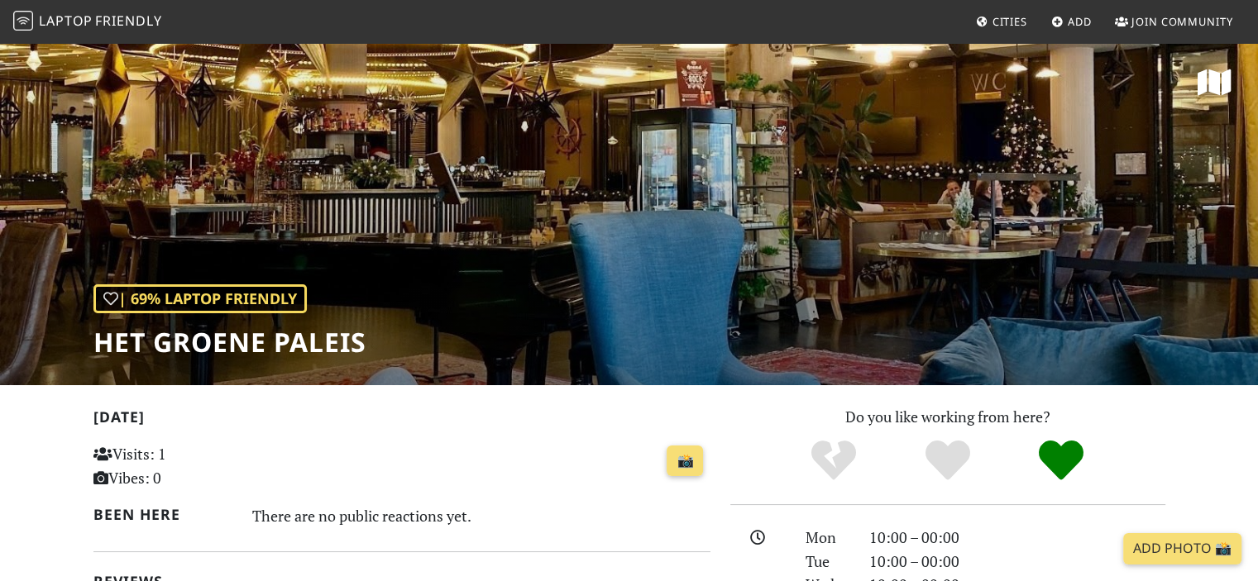
scroll to position [248, 0]
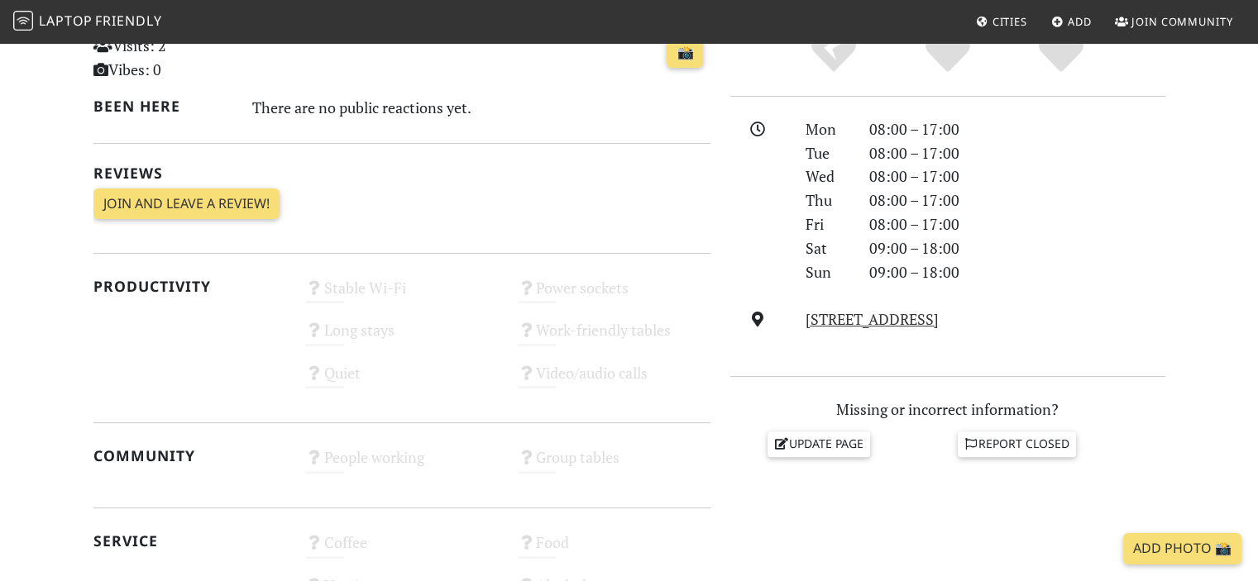
scroll to position [496, 0]
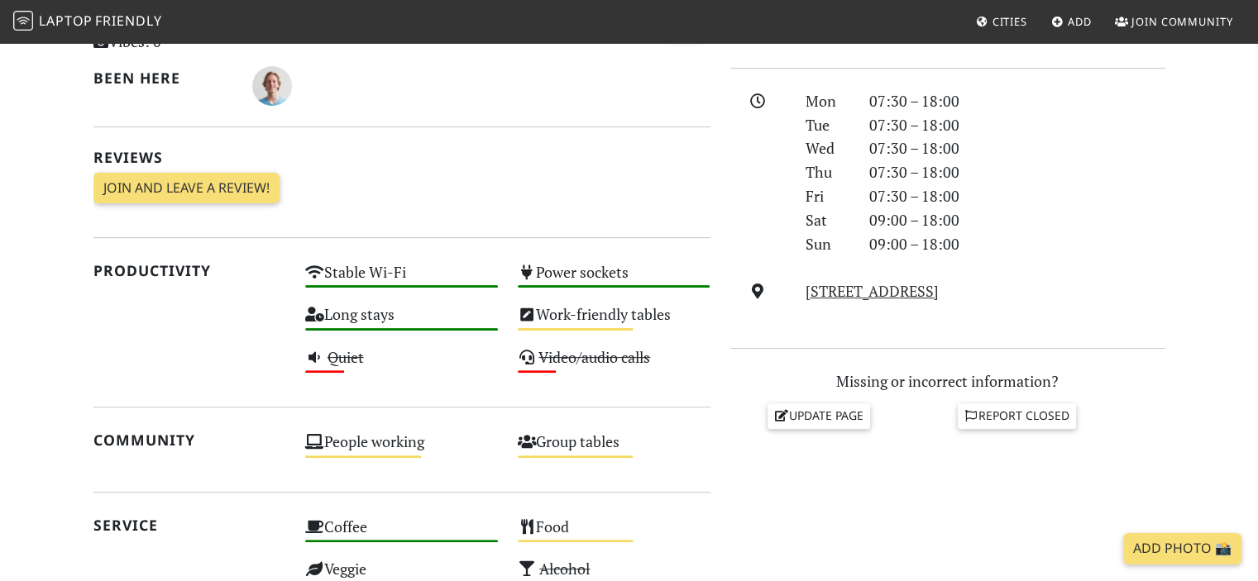
scroll to position [496, 0]
